Goal: Task Accomplishment & Management: Use online tool/utility

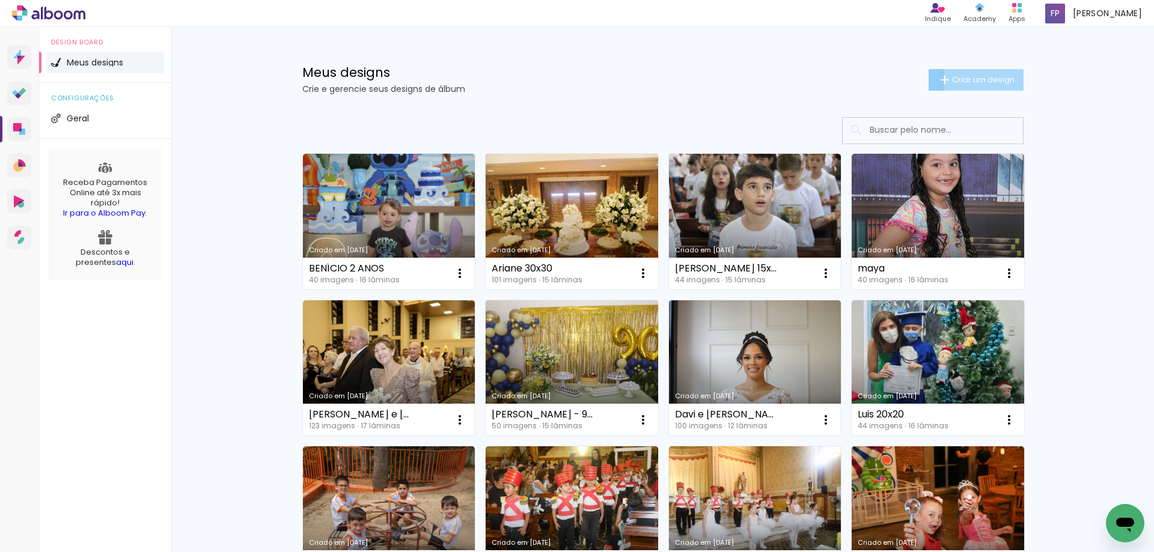
click at [983, 80] on span "Criar um design" at bounding box center [983, 80] width 63 height 8
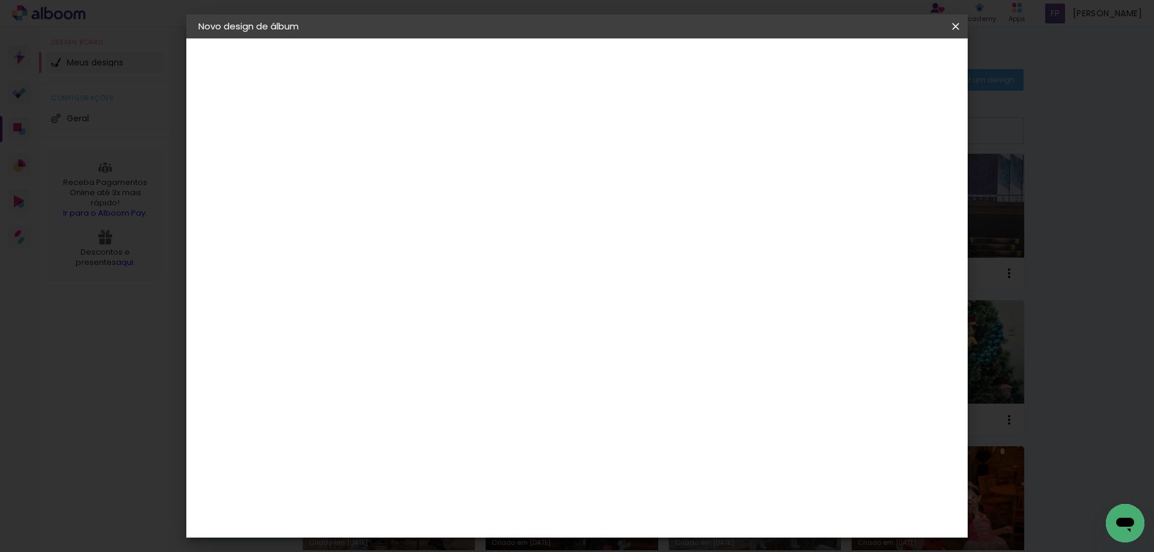
click at [395, 169] on input at bounding box center [395, 161] width 0 height 19
type input "W"
type input "Emanuel 20x20"
type paper-input "Emanuel 20x20"
click at [0, 0] on slot "Avançar" at bounding box center [0, 0] width 0 height 0
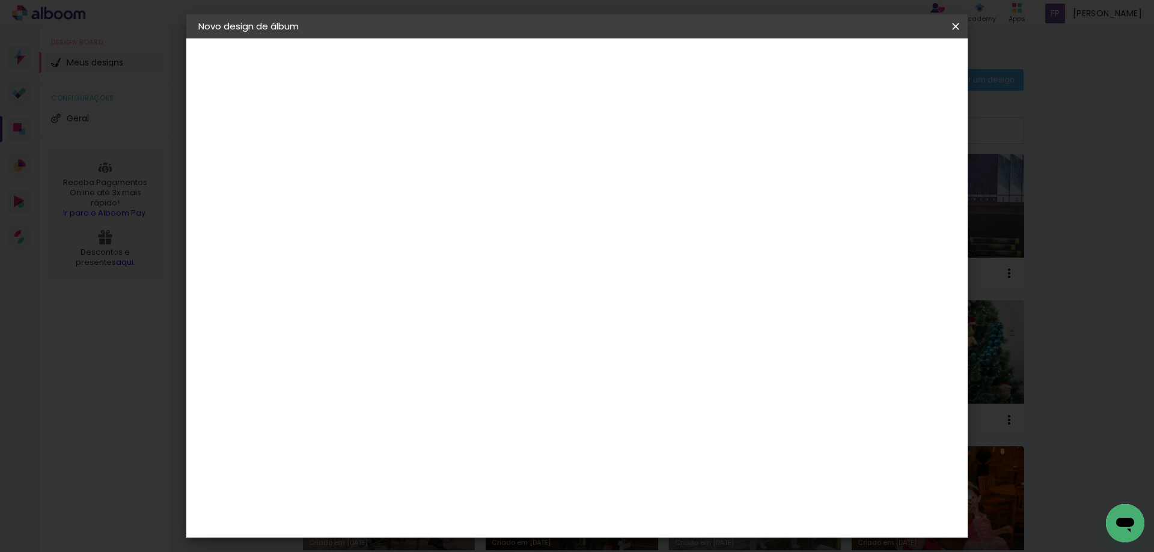
click at [525, 181] on iron-icon at bounding box center [518, 182] width 14 height 14
click at [0, 0] on slot "Avançar" at bounding box center [0, 0] width 0 height 0
drag, startPoint x: 656, startPoint y: 499, endPoint x: 631, endPoint y: 499, distance: 25.2
click at [631, 499] on input "60" at bounding box center [643, 501] width 31 height 18
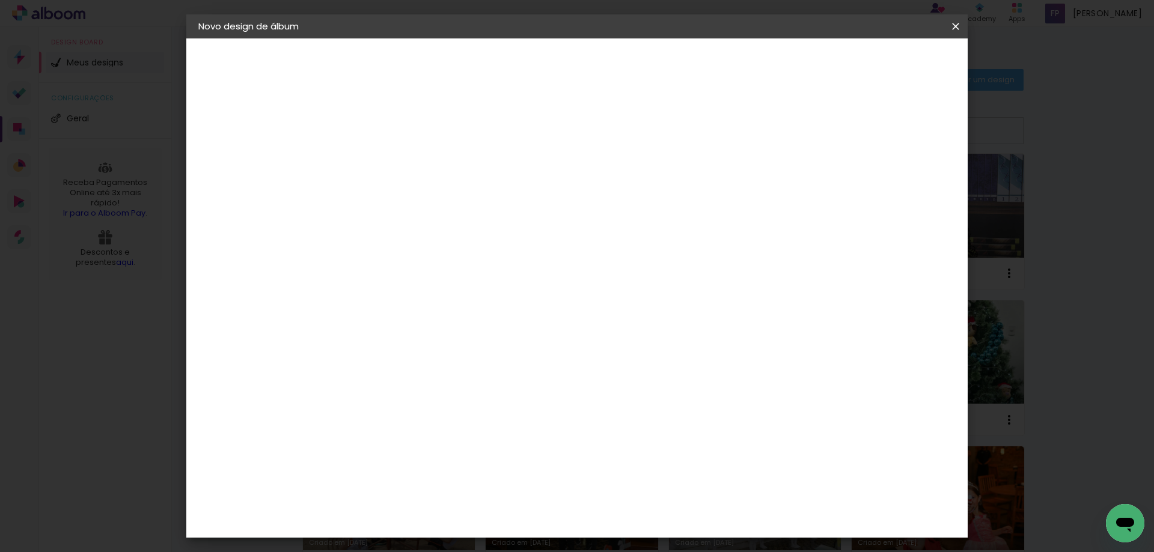
type input "40"
type paper-input "40"
drag, startPoint x: 371, startPoint y: 401, endPoint x: 186, endPoint y: 376, distance: 186.3
click at [328, 38] on quentale-album-spec "Iniciar design Iniciar design" at bounding box center [576, 38] width 781 height 0
click at [348, 397] on input "30" at bounding box center [356, 400] width 31 height 18
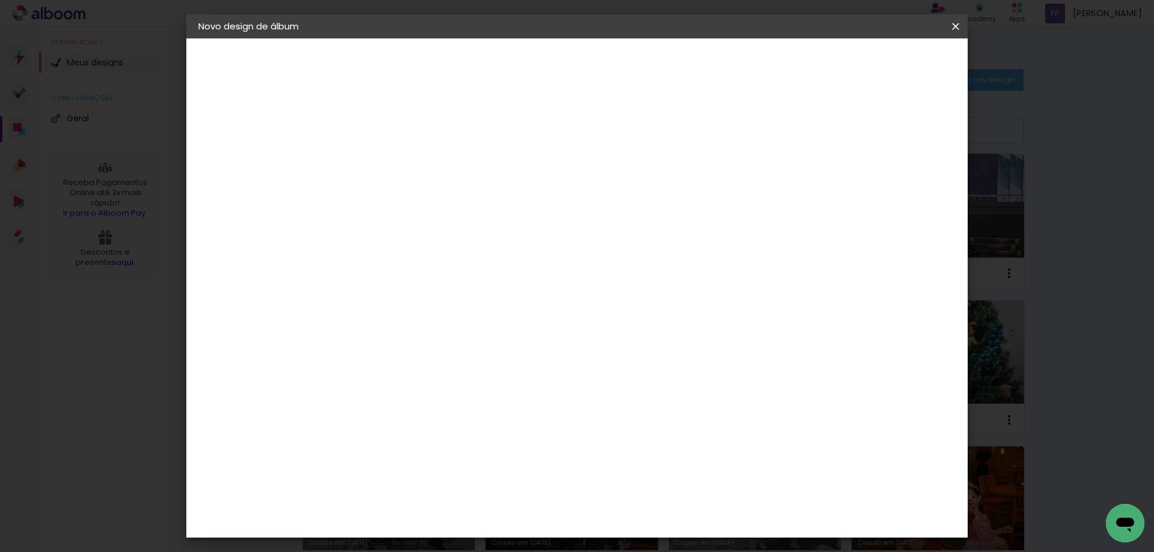
type input "20"
type paper-input "20"
type input "2"
type paper-input "2"
click at [895, 186] on input "2" at bounding box center [892, 181] width 22 height 18
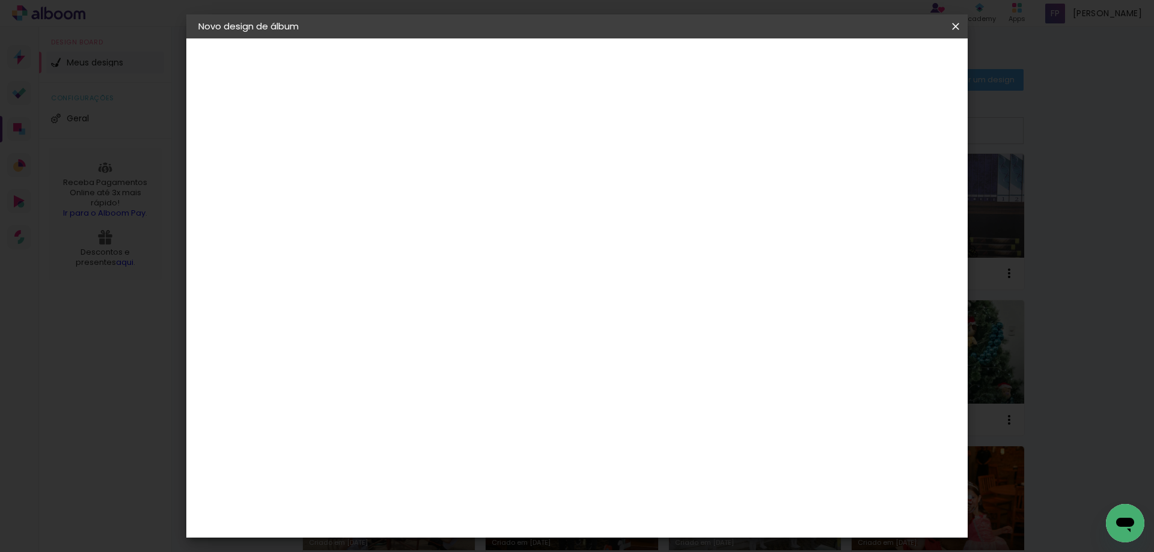
click at [895, 186] on input "2" at bounding box center [897, 181] width 22 height 18
click at [880, 68] on span "Iniciar design" at bounding box center [853, 63] width 55 height 8
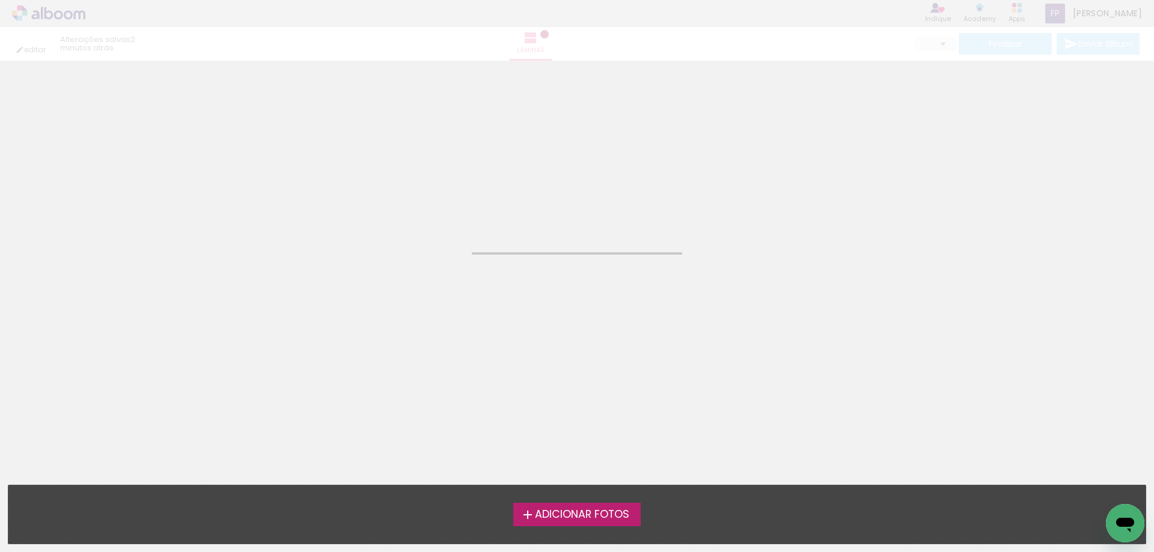
click at [563, 517] on span "Adicionar Fotos" at bounding box center [582, 515] width 94 height 11
click at [0, 0] on input "file" at bounding box center [0, 0] width 0 height 0
